Goal: Navigation & Orientation: Find specific page/section

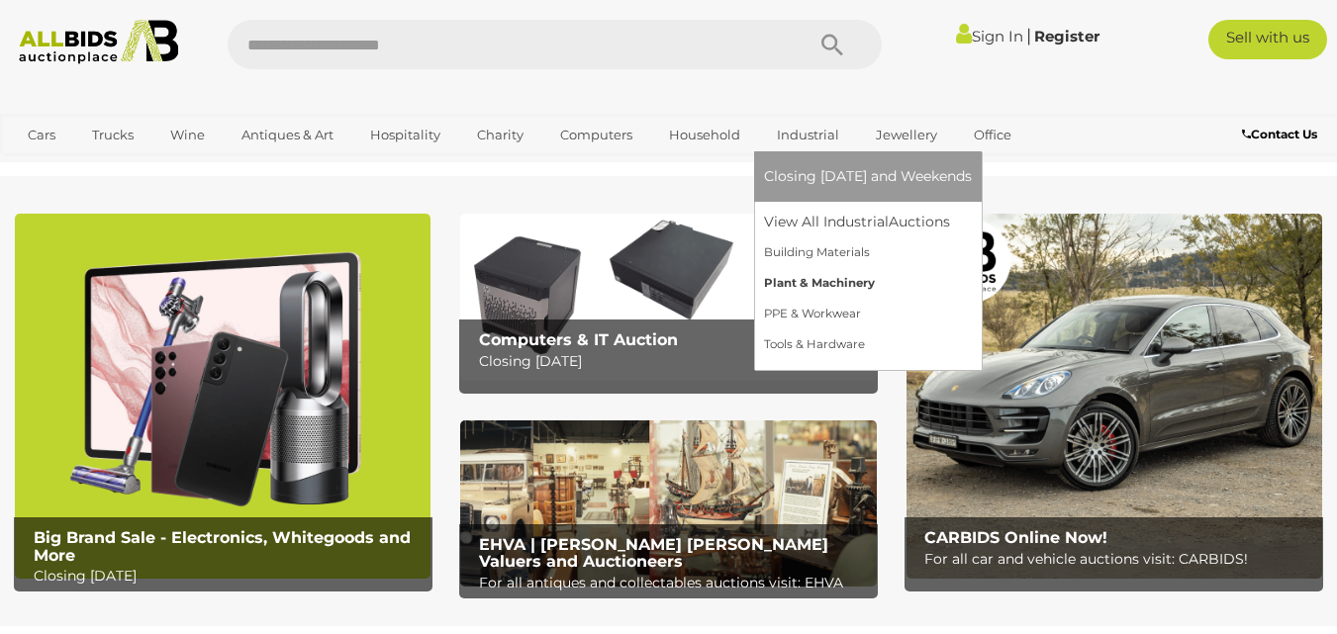
click at [805, 281] on link "Plant & Machinery" at bounding box center [868, 283] width 208 height 31
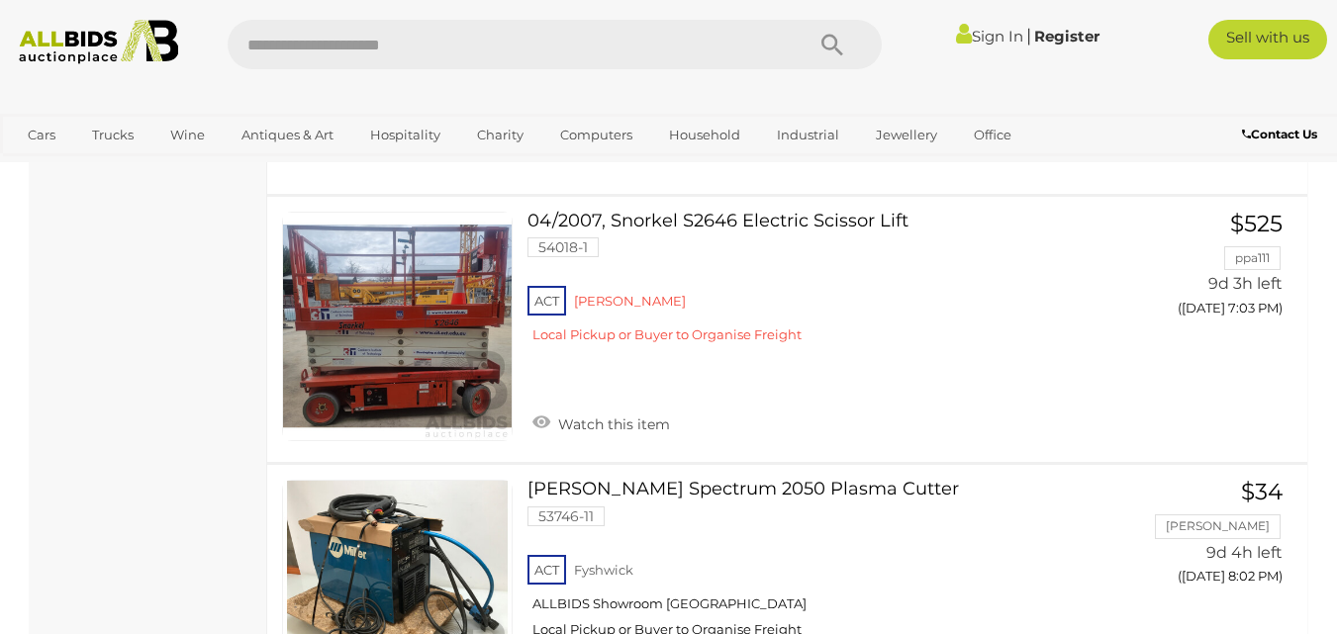
scroll to position [2078, 0]
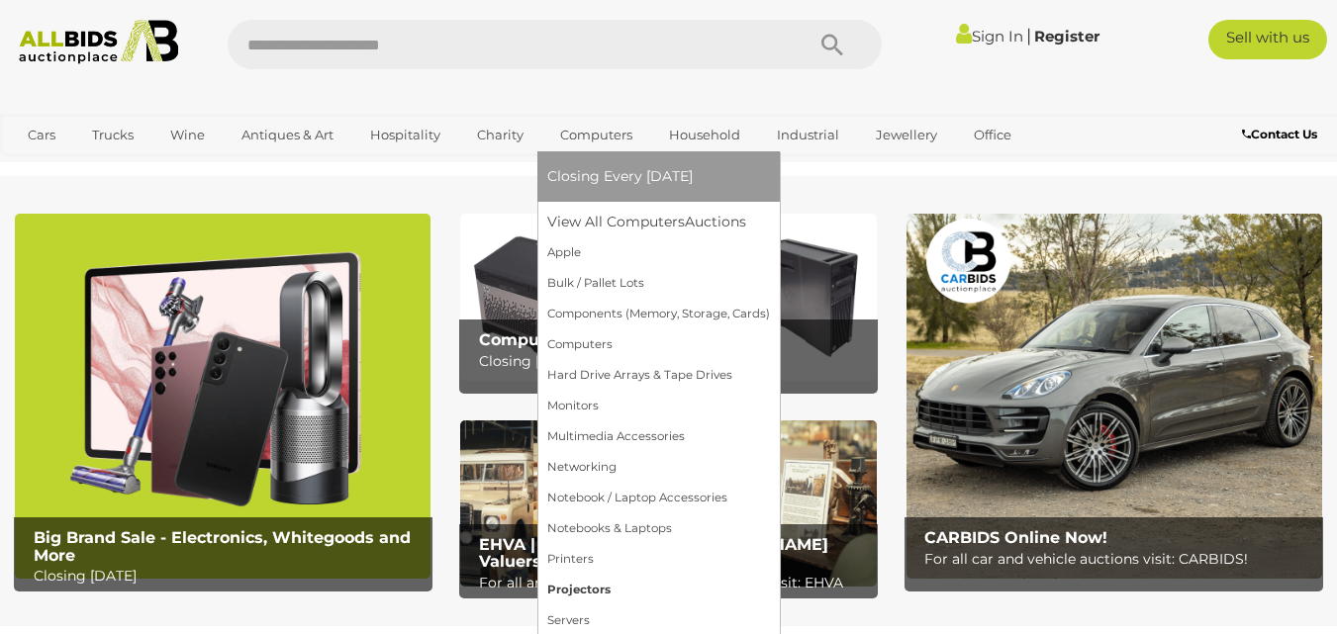
click at [569, 587] on link "Projectors" at bounding box center [658, 590] width 223 height 31
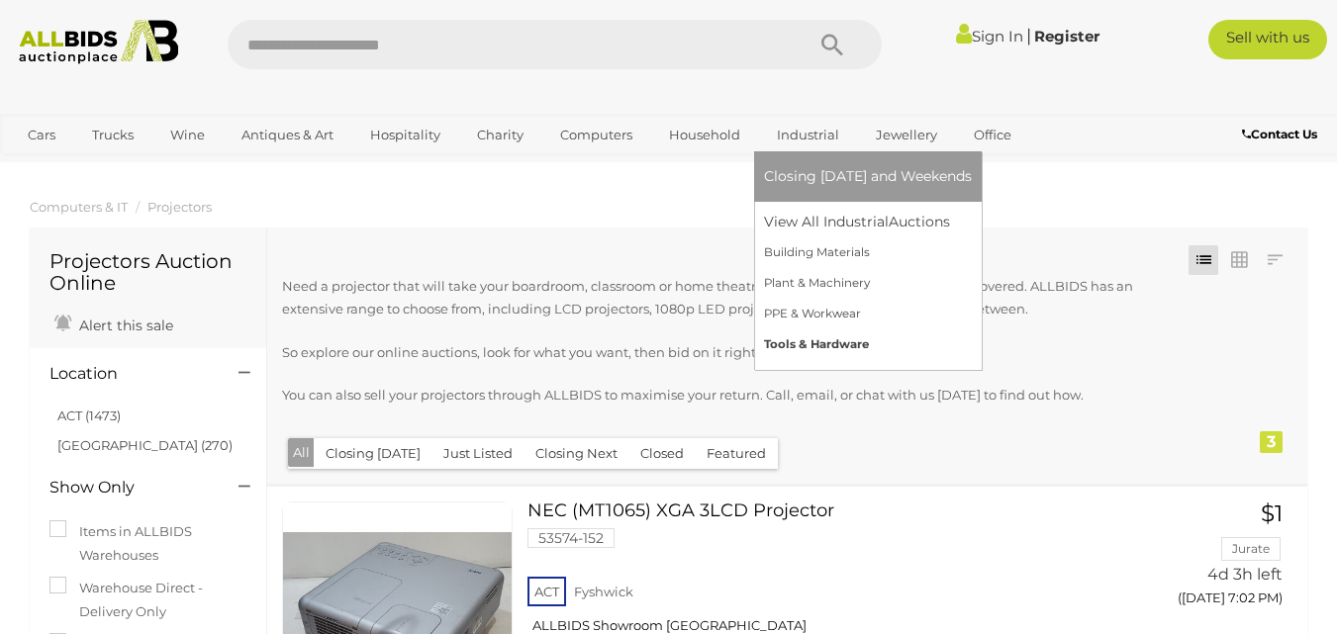
click at [816, 339] on link "Tools & Hardware" at bounding box center [868, 344] width 208 height 31
